Goal: Download file/media

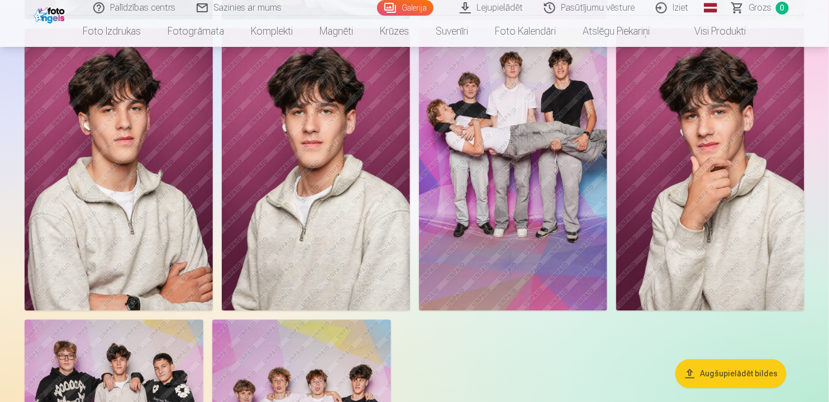
scroll to position [950, 0]
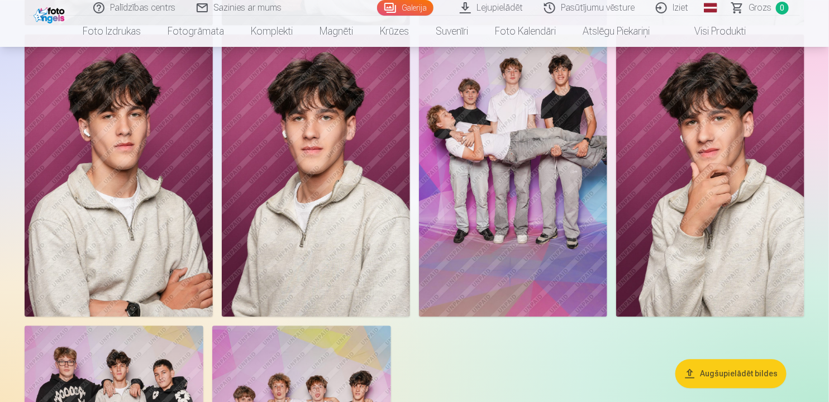
click at [728, 377] on button "Augšupielādēt bildes" at bounding box center [731, 374] width 111 height 29
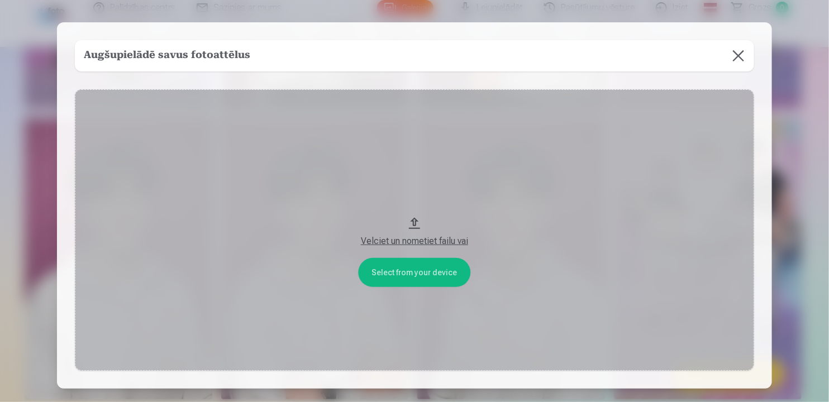
scroll to position [952, 0]
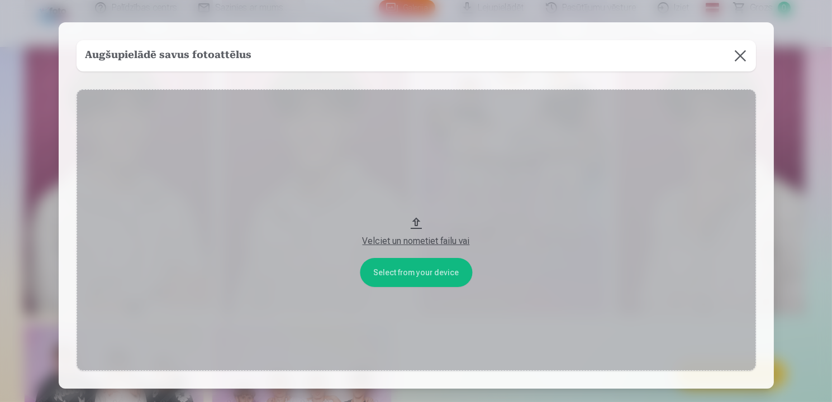
click at [415, 217] on button "Velciet un nometiet failu vai" at bounding box center [416, 230] width 679 height 282
click at [433, 240] on div "Velciet un nometiet failu vai" at bounding box center [416, 241] width 657 height 13
click at [427, 297] on button "Velciet un nometiet failu vai" at bounding box center [416, 230] width 679 height 282
click at [741, 56] on button at bounding box center [740, 55] width 31 height 31
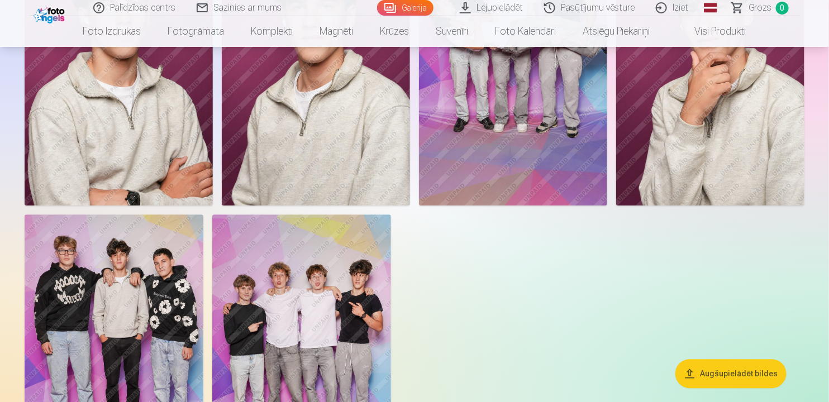
scroll to position [1119, 0]
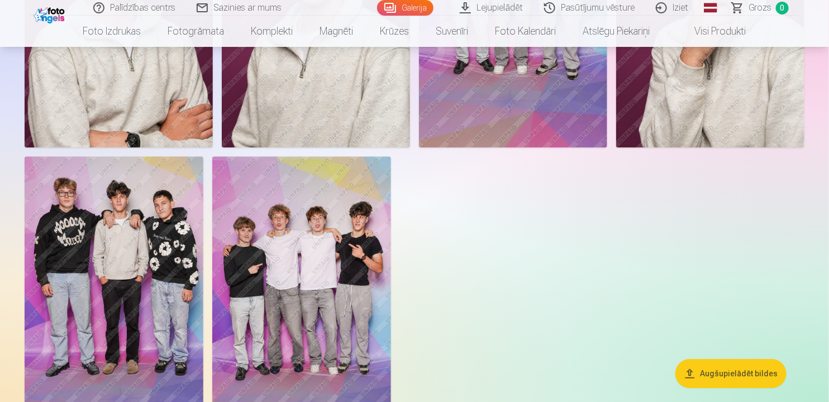
click at [707, 380] on button "Augšupielādēt bildes" at bounding box center [731, 374] width 111 height 29
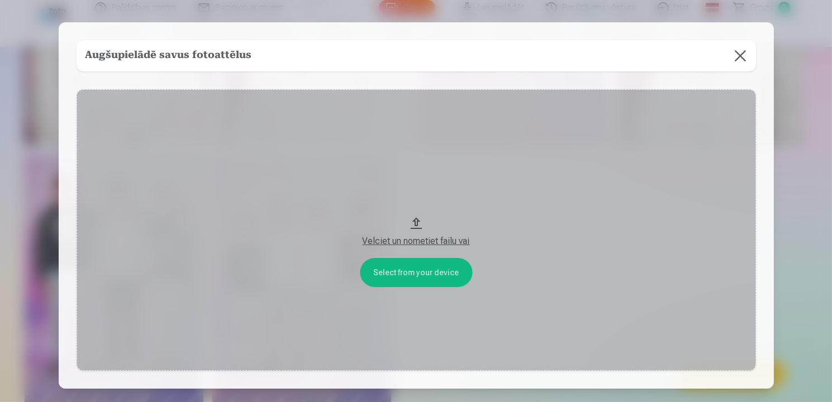
drag, startPoint x: 412, startPoint y: 221, endPoint x: 186, endPoint y: 291, distance: 237.4
click at [186, 291] on button "Velciet un nometiet failu vai" at bounding box center [416, 230] width 679 height 282
click at [516, 177] on button "Velciet un nometiet failu vai" at bounding box center [416, 230] width 679 height 282
click at [743, 59] on button at bounding box center [740, 55] width 31 height 31
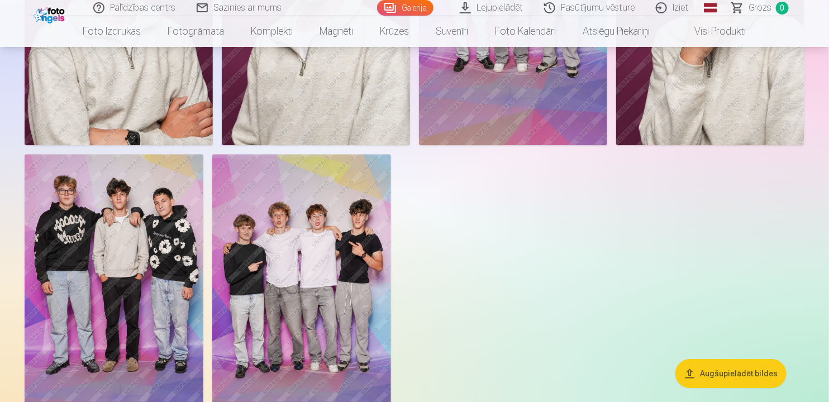
click at [496, 8] on link "Lejupielādēt" at bounding box center [492, 8] width 84 height 16
